Goal: Navigation & Orientation: Find specific page/section

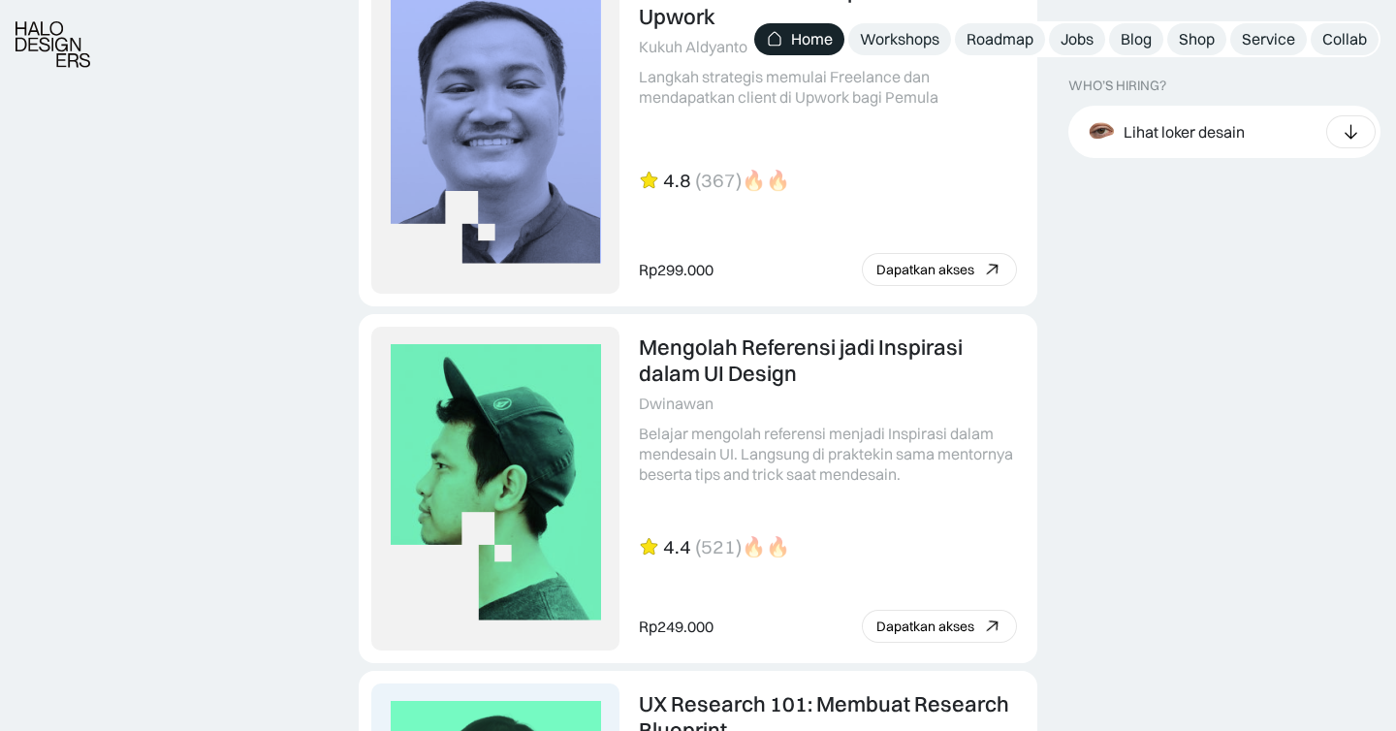
scroll to position [4293, 0]
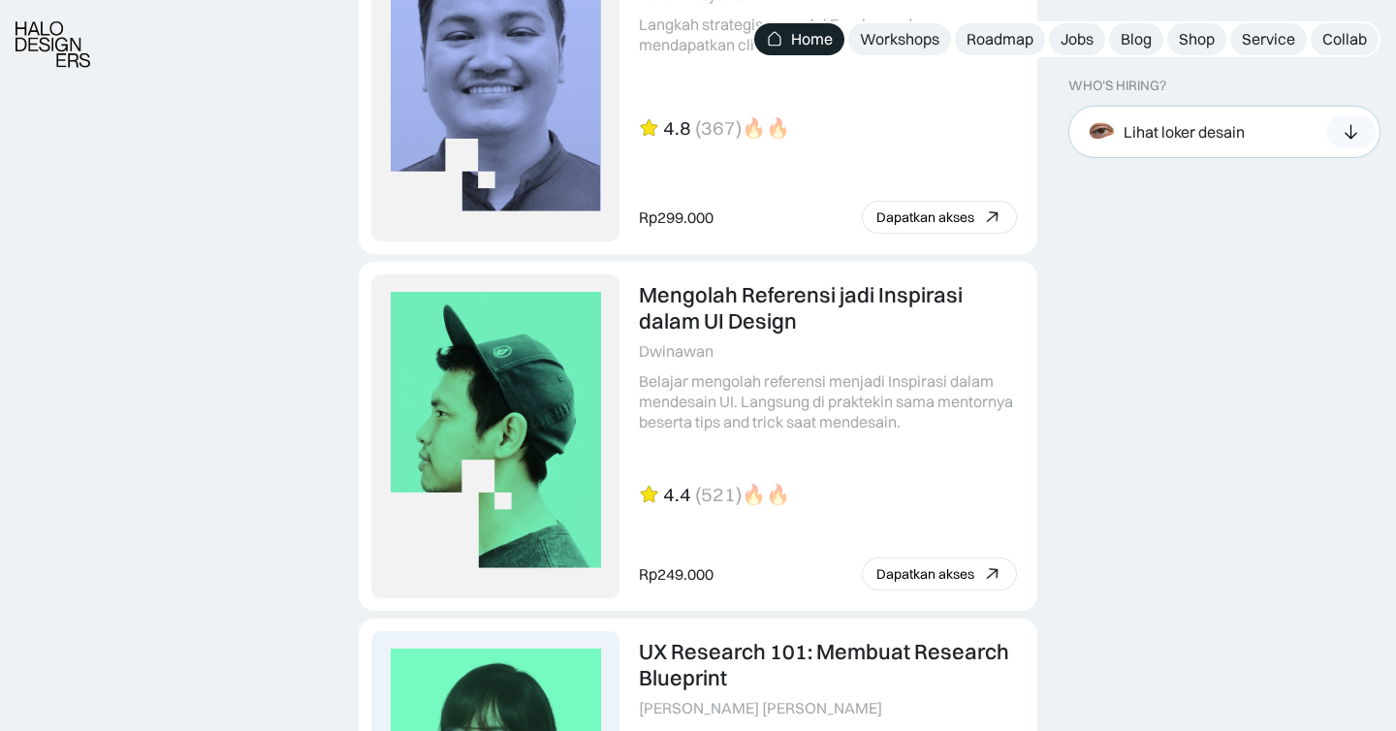
click at [1195, 129] on div "Lihat loker desain" at bounding box center [1184, 131] width 121 height 20
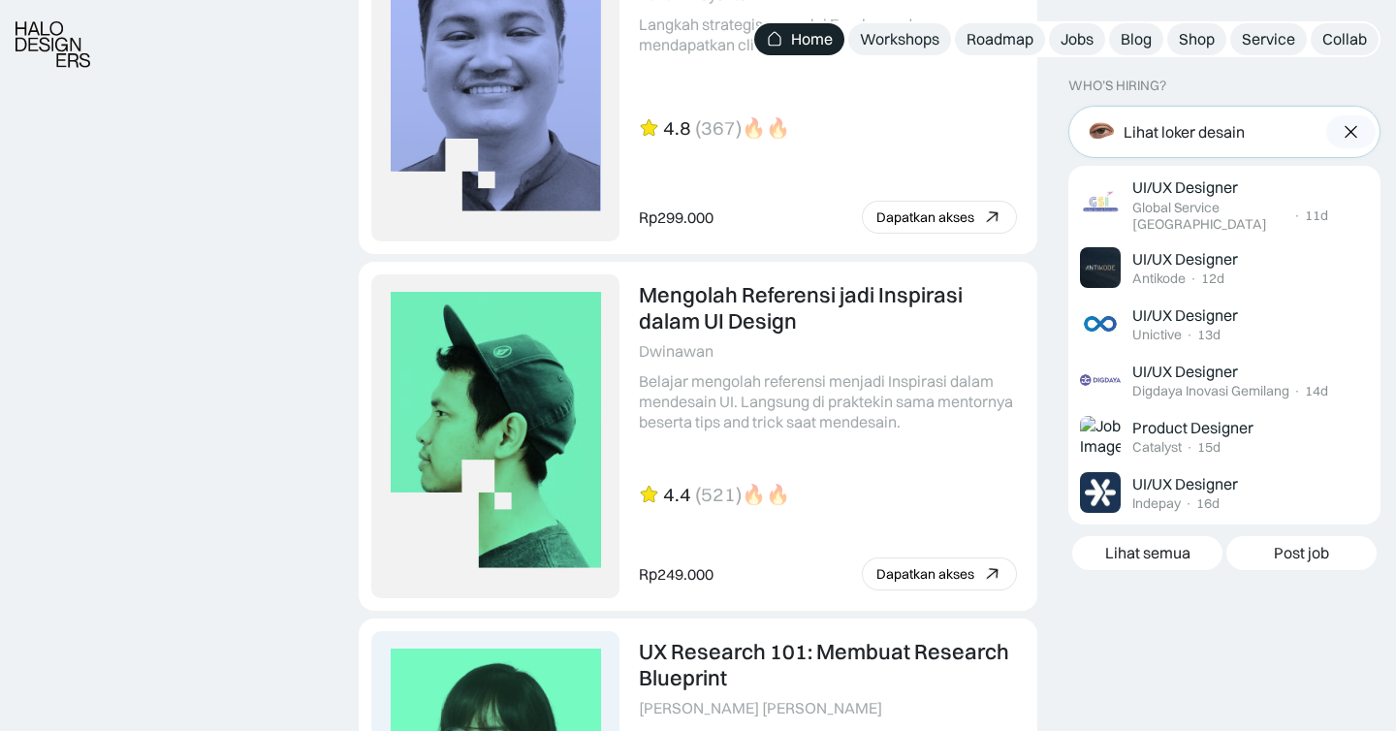
click at [1250, 129] on div "Lihat loker desain" at bounding box center [1225, 132] width 312 height 52
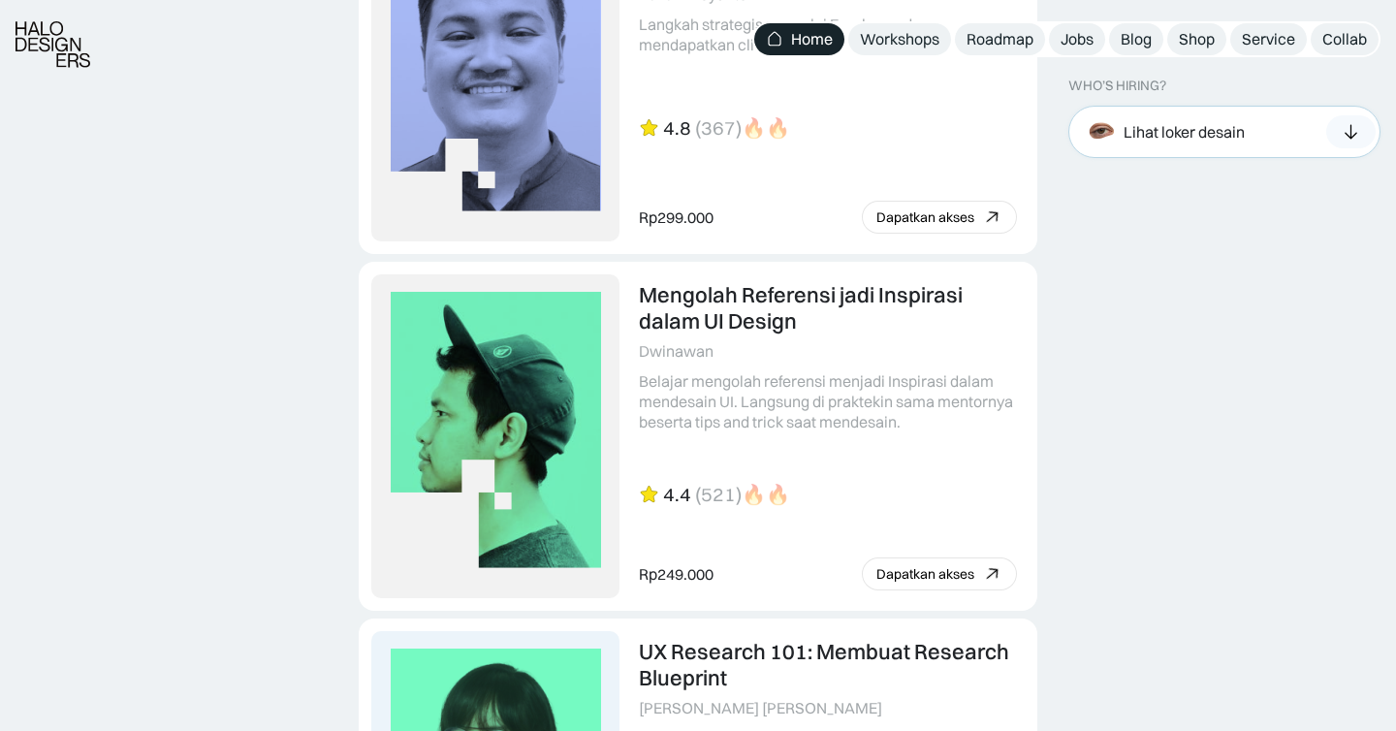
click at [1336, 129] on div at bounding box center [1351, 131] width 49 height 33
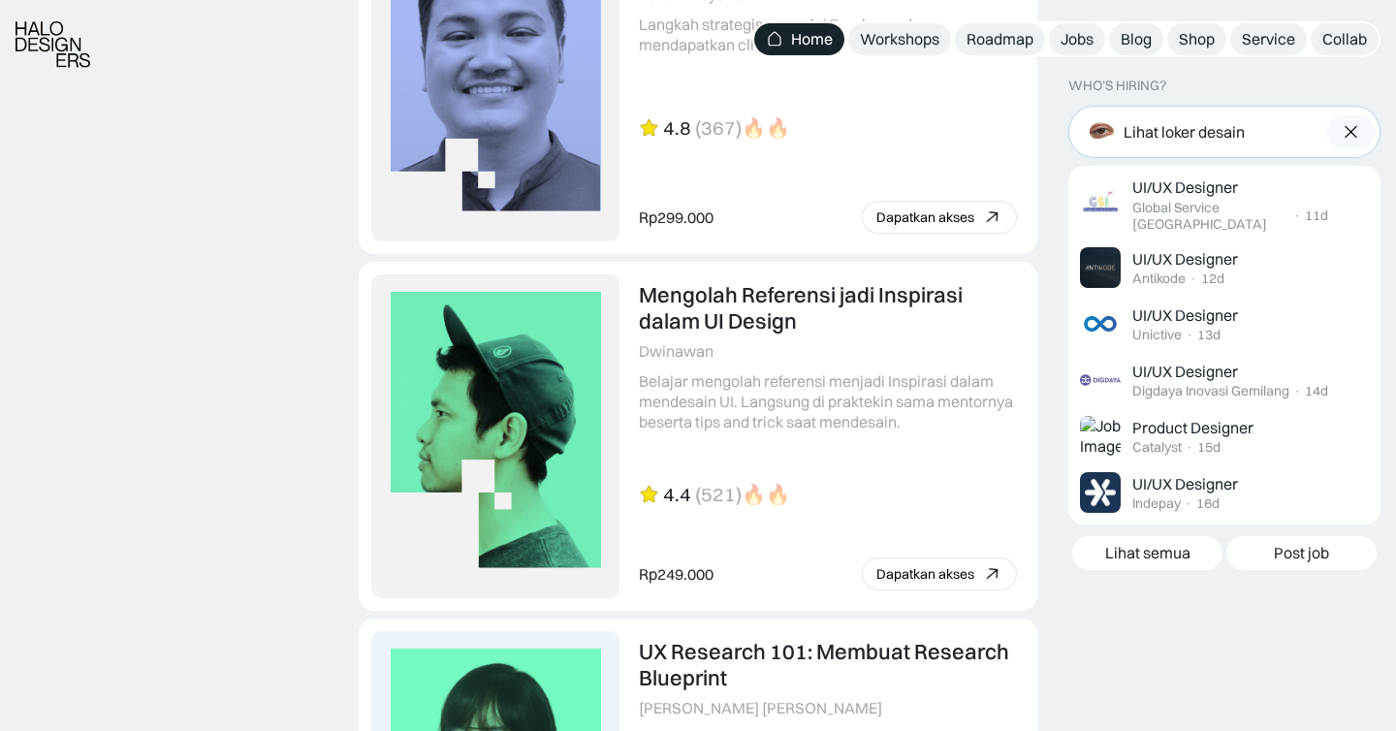
click at [1336, 129] on div at bounding box center [1351, 131] width 49 height 33
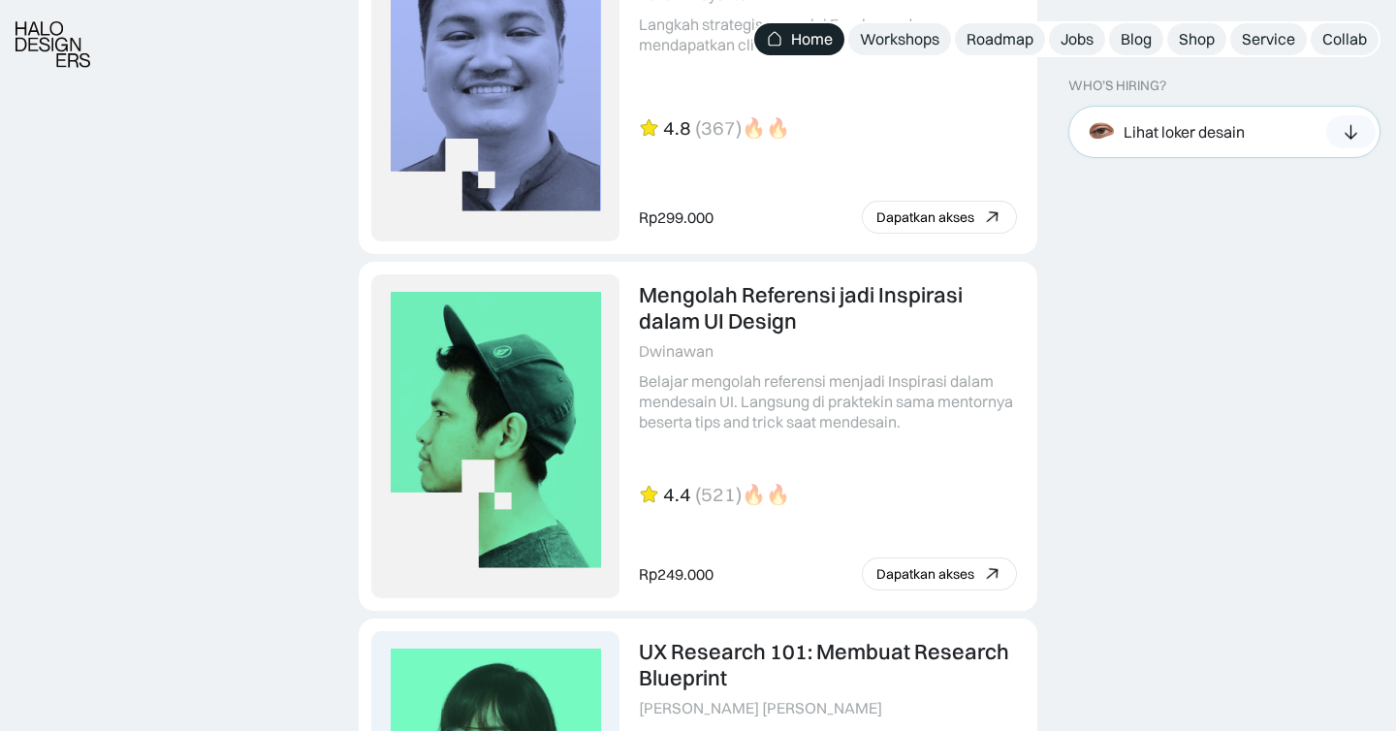
click at [1336, 129] on div at bounding box center [1351, 131] width 49 height 33
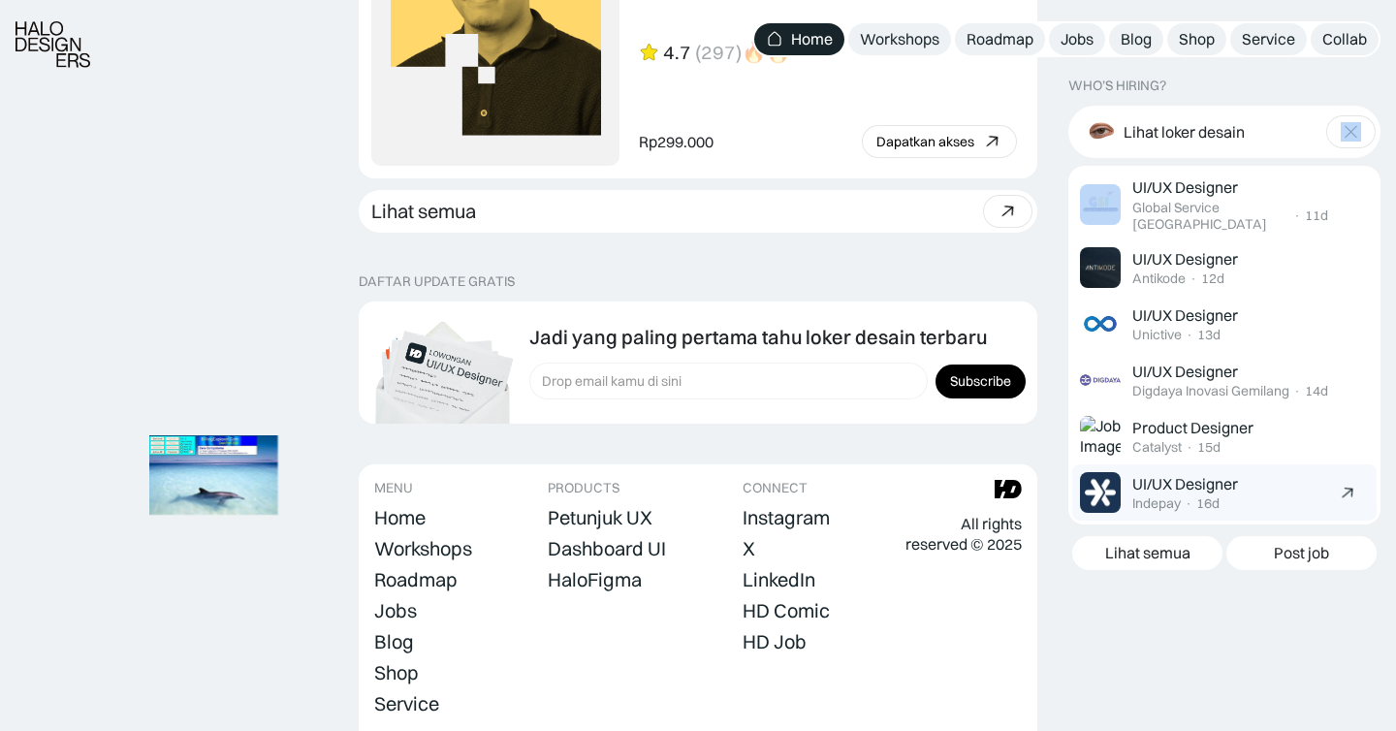
scroll to position [5552, 0]
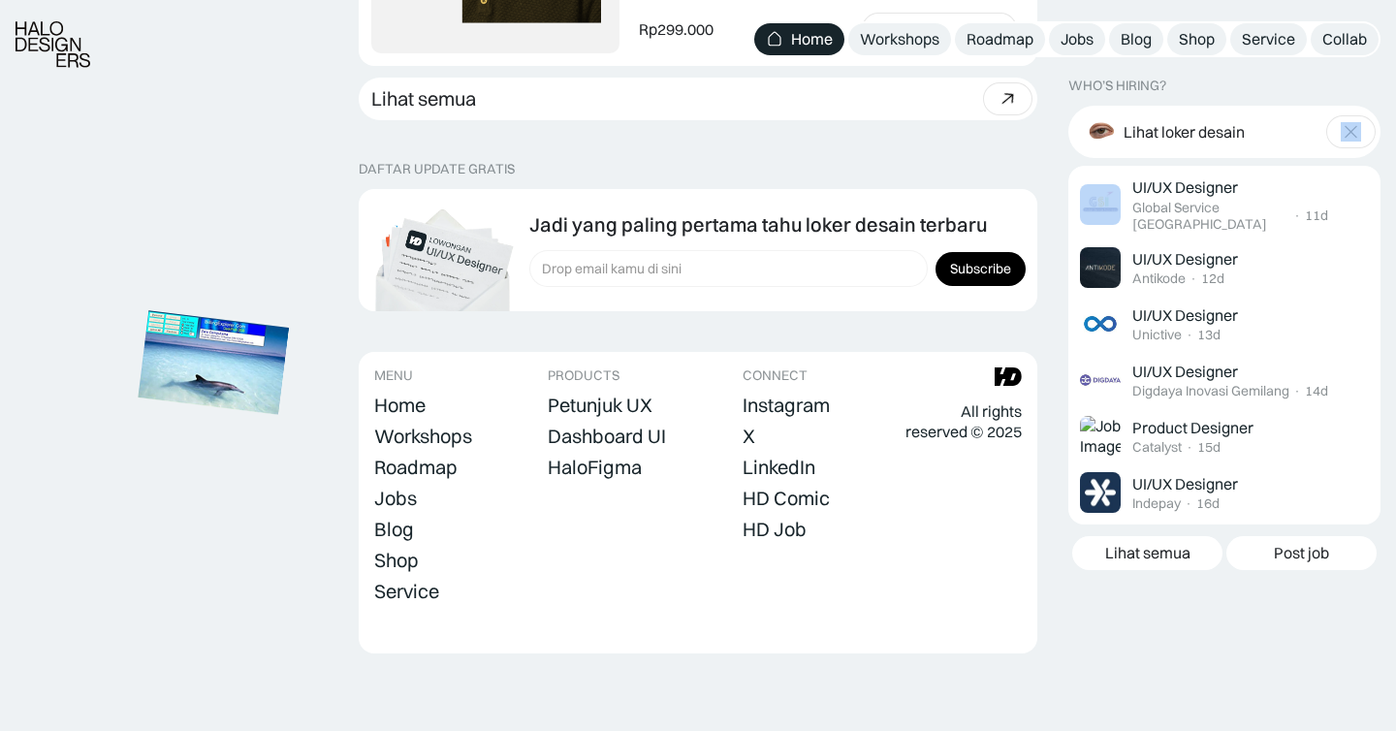
click at [219, 378] on img at bounding box center [213, 363] width 151 height 104
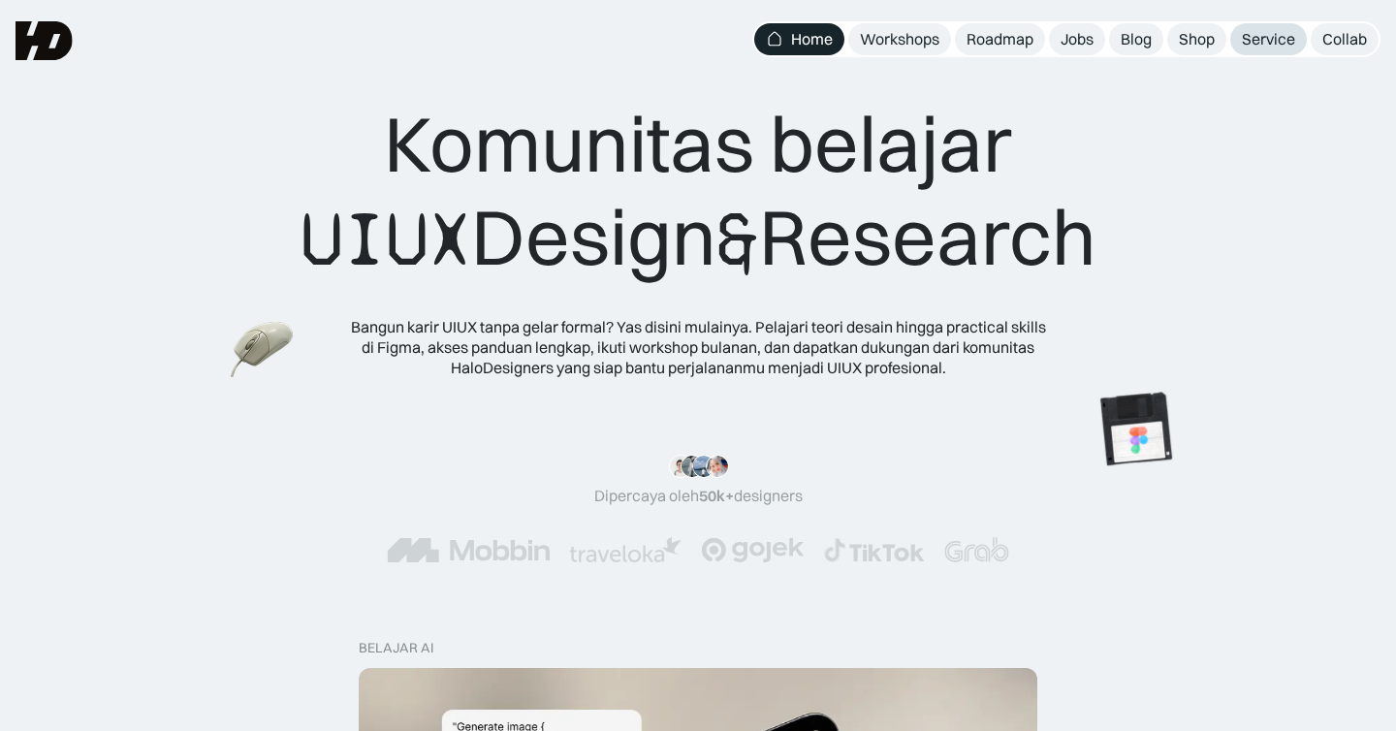
click at [1300, 26] on link "Service" at bounding box center [1269, 39] width 77 height 32
click at [300, 416] on img at bounding box center [266, 381] width 76 height 69
click at [306, 480] on img at bounding box center [329, 514] width 76 height 69
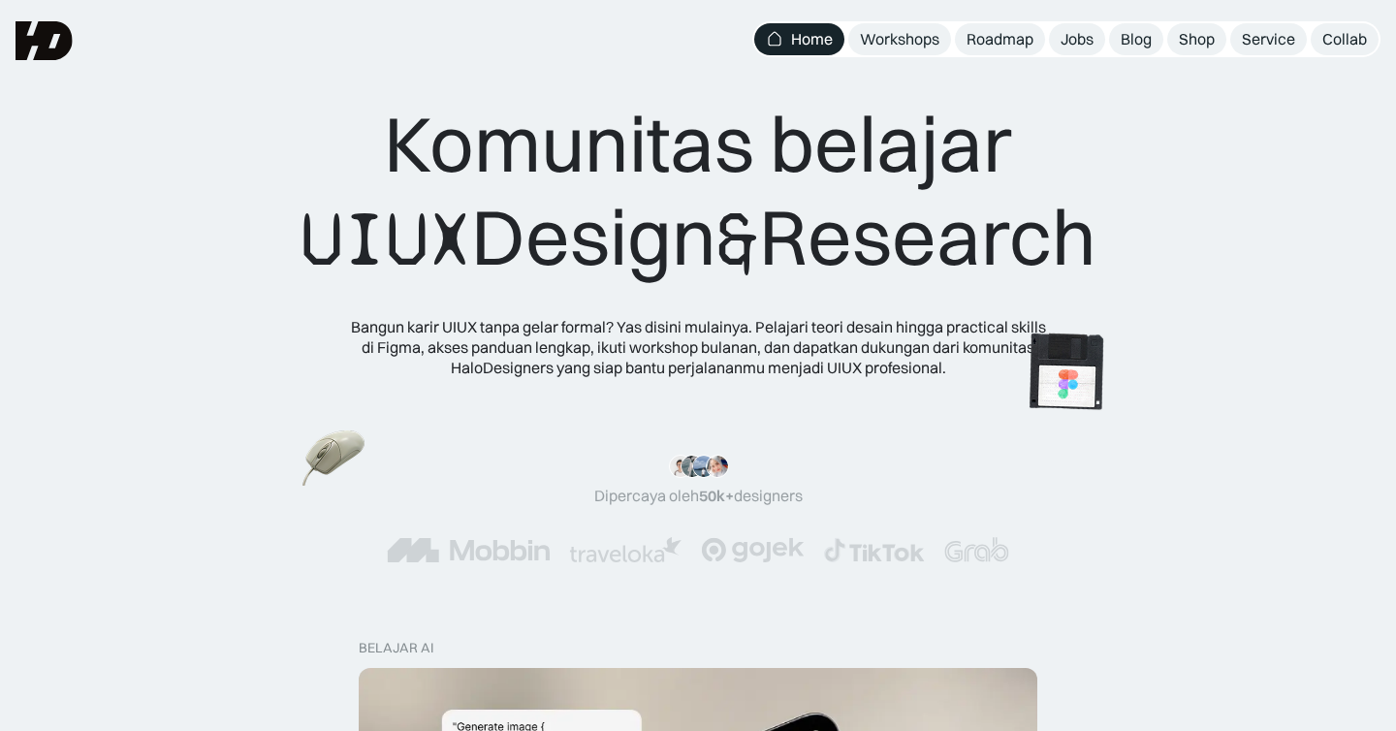
click at [1020, 360] on img at bounding box center [1065, 373] width 109 height 110
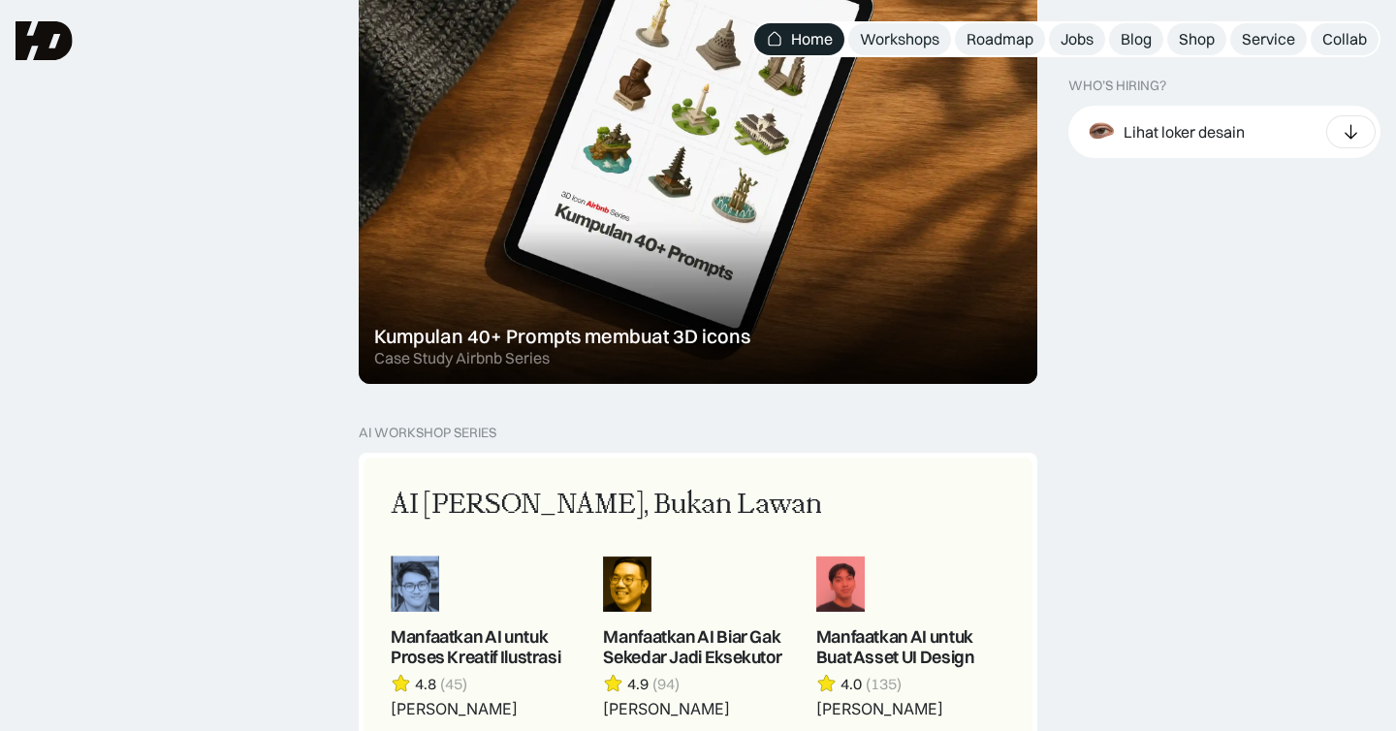
scroll to position [1139, 0]
